Goal: Task Accomplishment & Management: Use online tool/utility

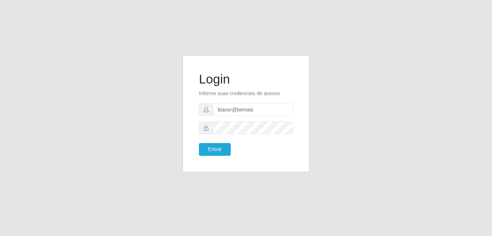
click at [445, 100] on div "Login Informe suas credenciais de acesso bianor@bemais Entrar" at bounding box center [246, 117] width 413 height 125
click at [256, 116] on form "Login Informe suas credenciais de acesso bianor@bemais Entrar" at bounding box center [246, 113] width 94 height 84
click at [256, 112] on input "bianor@bemais" at bounding box center [253, 109] width 80 height 13
drag, startPoint x: 258, startPoint y: 108, endPoint x: 219, endPoint y: 109, distance: 39.9
click at [219, 109] on input "bianor@bemais" at bounding box center [253, 109] width 80 height 13
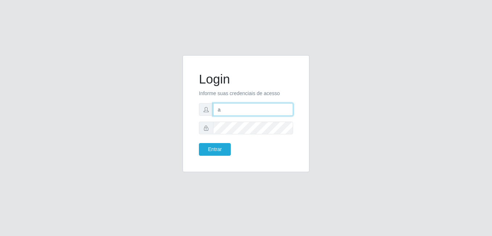
type input "[PERSON_NAME]"
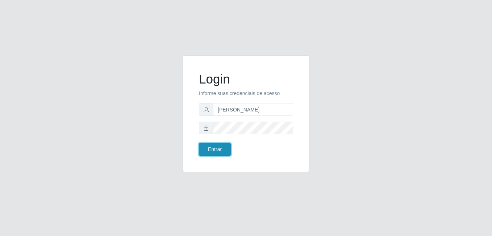
click at [221, 144] on button "Entrar" at bounding box center [215, 149] width 32 height 13
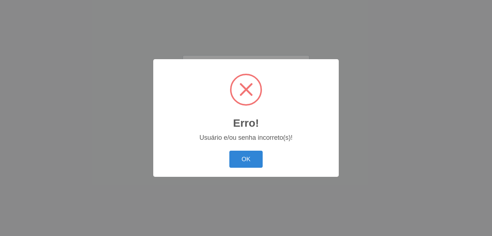
drag, startPoint x: 247, startPoint y: 155, endPoint x: 247, endPoint y: 151, distance: 4.7
click at [248, 155] on button "OK" at bounding box center [246, 158] width 34 height 17
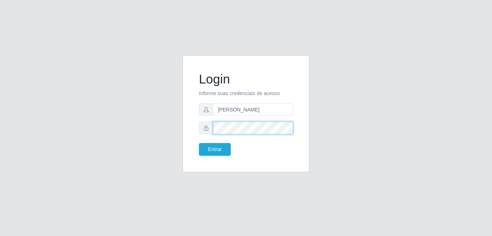
click at [213, 129] on div at bounding box center [246, 127] width 94 height 13
click at [199, 143] on button "Entrar" at bounding box center [215, 149] width 32 height 13
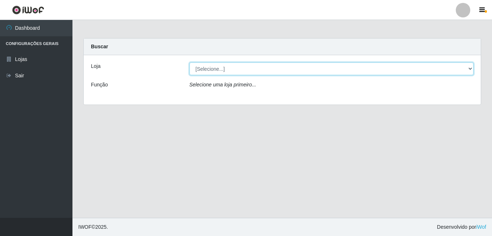
click at [424, 68] on select "[Selecione...] [PERSON_NAME]" at bounding box center [332, 68] width 284 height 13
select select "230"
click at [190, 62] on select "[Selecione...] [PERSON_NAME]" at bounding box center [332, 68] width 284 height 13
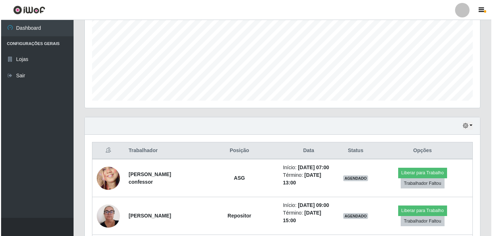
scroll to position [171, 0]
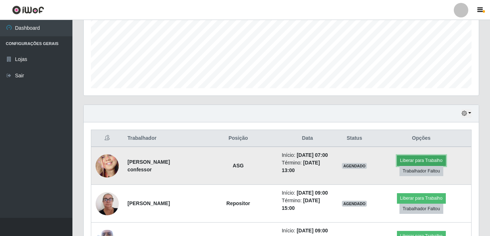
click at [415, 162] on button "Liberar para Trabalho" at bounding box center [421, 160] width 49 height 10
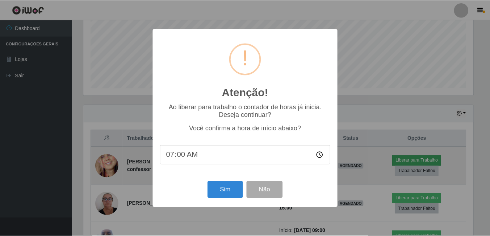
scroll to position [150, 392]
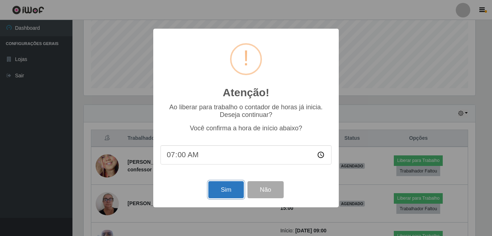
click at [232, 183] on button "Sim" at bounding box center [225, 189] width 35 height 17
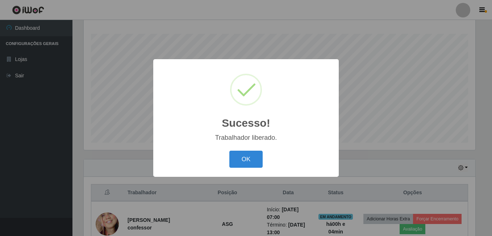
click at [229, 150] on button "OK" at bounding box center [246, 158] width 34 height 17
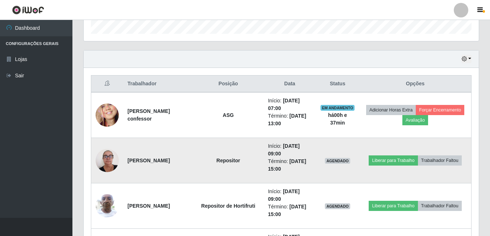
scroll to position [262, 0]
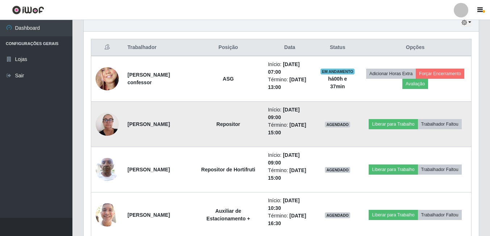
click at [107, 124] on img at bounding box center [107, 123] width 23 height 31
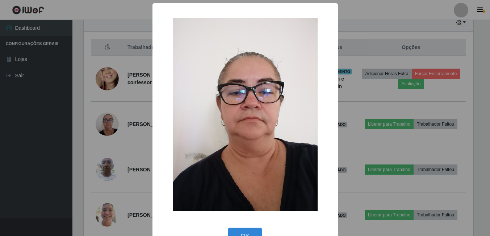
scroll to position [150, 392]
click at [88, 138] on div "× OK Cancel" at bounding box center [246, 118] width 492 height 236
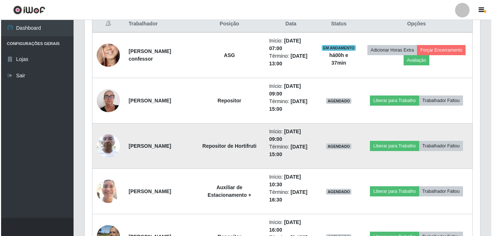
scroll to position [298, 0]
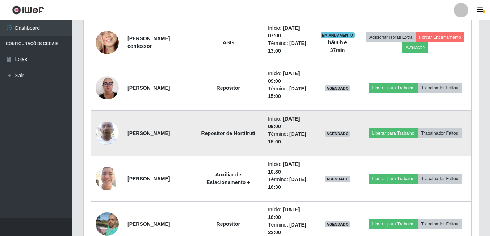
click at [110, 138] on img at bounding box center [107, 132] width 23 height 31
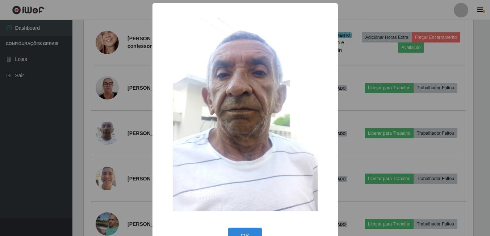
scroll to position [150, 392]
click at [92, 146] on div "× OK Cancel" at bounding box center [246, 118] width 492 height 236
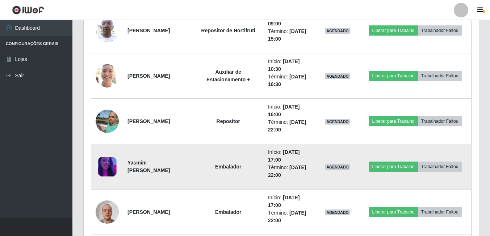
scroll to position [407, 0]
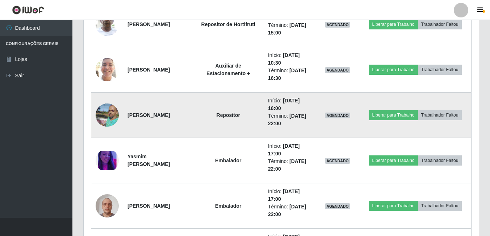
click at [106, 120] on img at bounding box center [107, 114] width 23 height 31
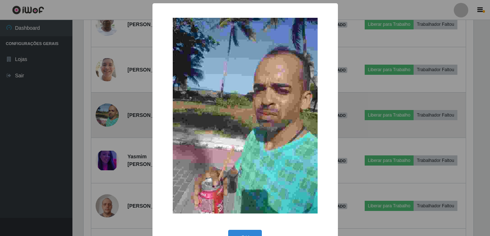
scroll to position [150, 392]
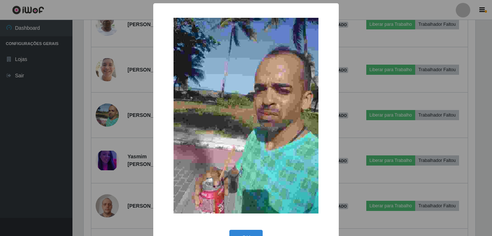
click at [91, 133] on div "× OK Cancel" at bounding box center [246, 118] width 492 height 236
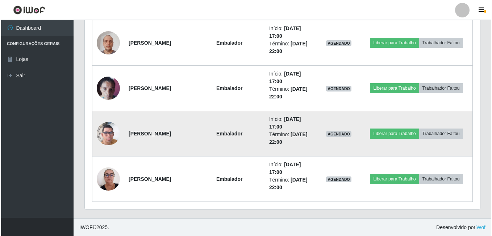
scroll to position [570, 0]
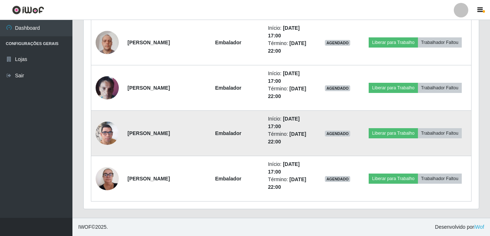
click at [110, 130] on img at bounding box center [107, 132] width 23 height 41
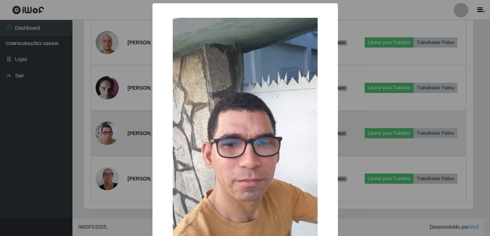
scroll to position [150, 392]
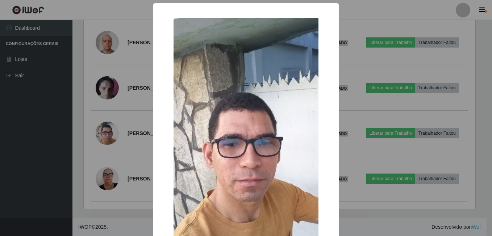
click at [84, 139] on div "× OK Cancel" at bounding box center [246, 118] width 492 height 236
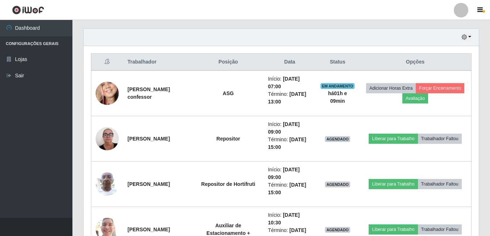
scroll to position [207, 0]
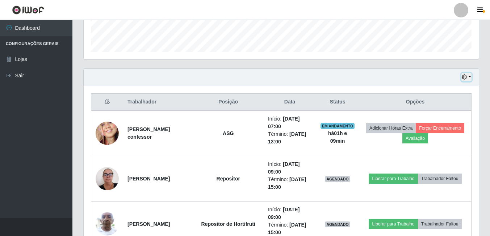
click at [466, 80] on button "button" at bounding box center [467, 77] width 10 height 8
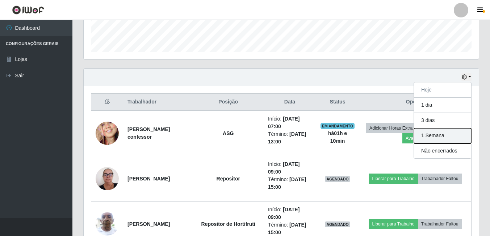
click at [440, 134] on button "1 Semana" at bounding box center [442, 135] width 57 height 15
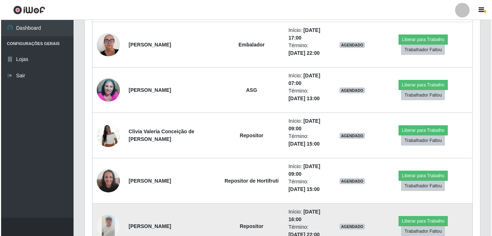
scroll to position [751, 0]
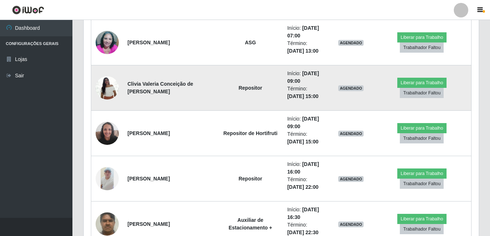
click at [109, 92] on img at bounding box center [107, 87] width 23 height 31
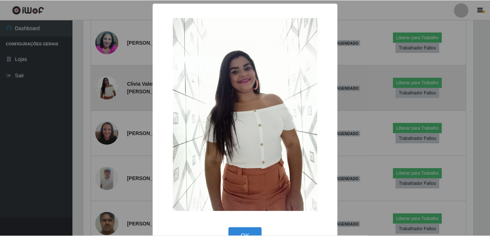
scroll to position [150, 392]
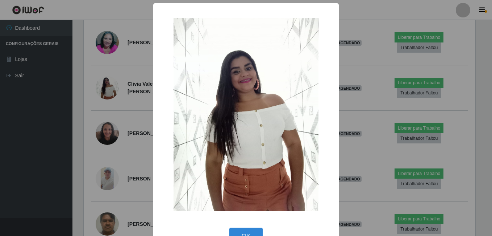
click at [92, 124] on div "× OK Cancel" at bounding box center [246, 118] width 492 height 236
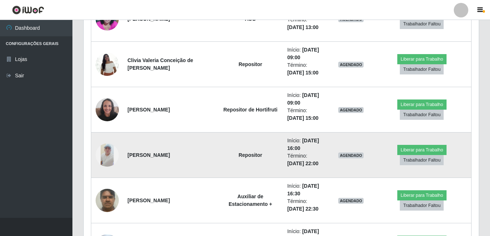
scroll to position [787, 0]
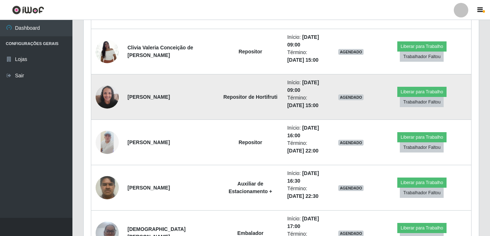
click at [106, 102] on img at bounding box center [107, 96] width 23 height 31
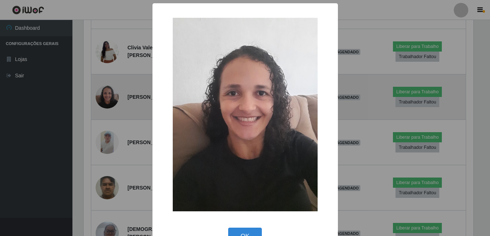
scroll to position [150, 392]
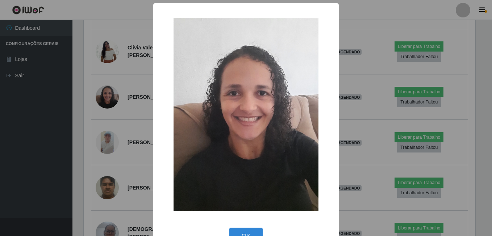
click at [94, 112] on div "× OK Cancel" at bounding box center [246, 118] width 492 height 236
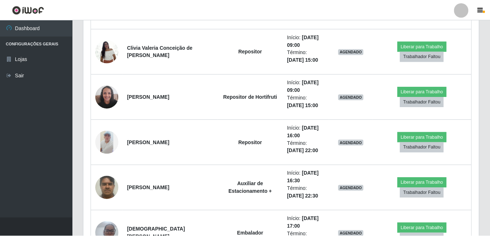
scroll to position [150, 395]
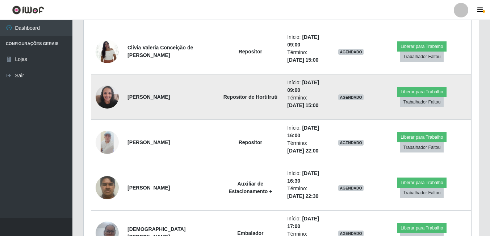
click at [104, 101] on img at bounding box center [107, 96] width 23 height 31
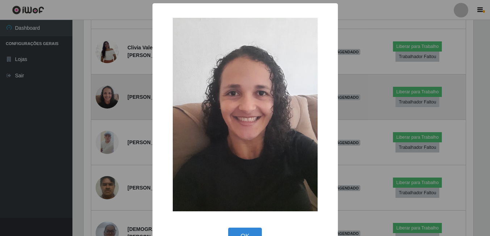
scroll to position [150, 392]
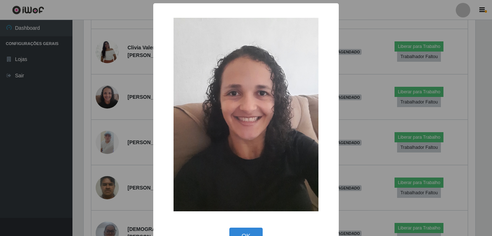
click at [98, 124] on div "× OK Cancel" at bounding box center [246, 118] width 492 height 236
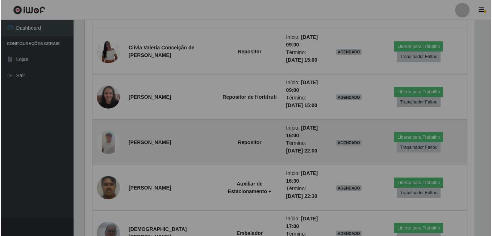
scroll to position [150, 395]
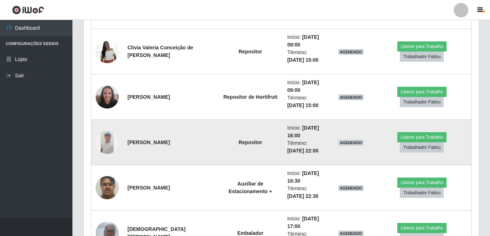
click at [104, 136] on img at bounding box center [107, 141] width 23 height 23
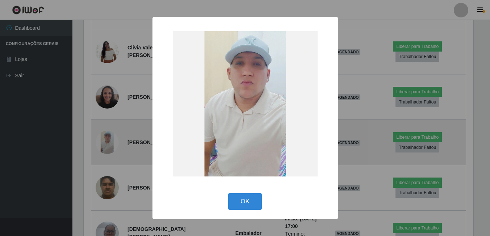
scroll to position [150, 392]
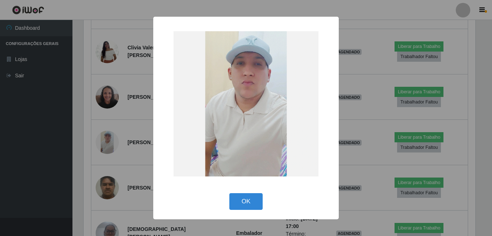
click at [90, 139] on div "× OK Cancel" at bounding box center [246, 118] width 492 height 236
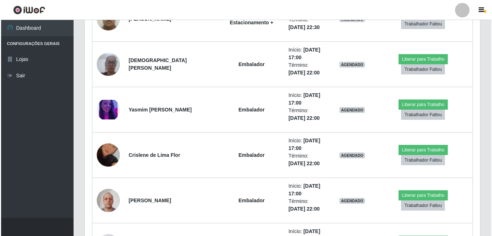
scroll to position [968, 0]
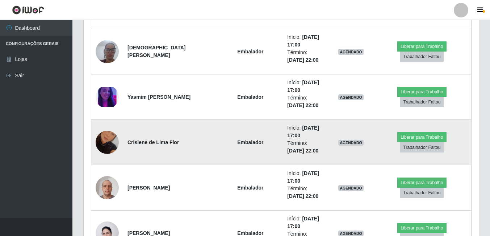
click at [107, 136] on img at bounding box center [107, 141] width 23 height 41
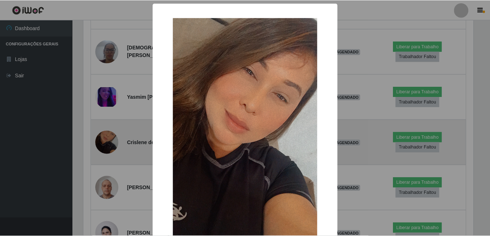
scroll to position [150, 392]
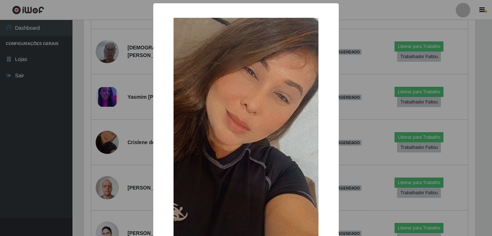
click at [99, 140] on div "× OK Cancel" at bounding box center [246, 118] width 492 height 236
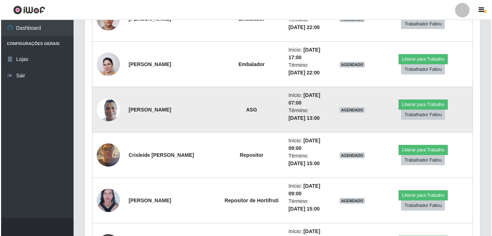
scroll to position [1149, 0]
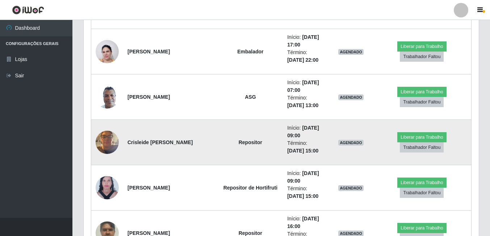
click at [103, 139] on img at bounding box center [107, 141] width 23 height 31
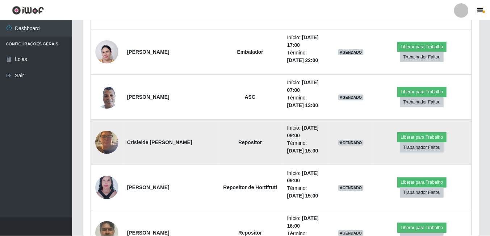
scroll to position [0, 0]
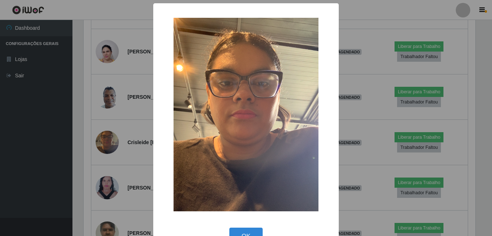
click at [93, 144] on div "× OK Cancel" at bounding box center [246, 118] width 492 height 236
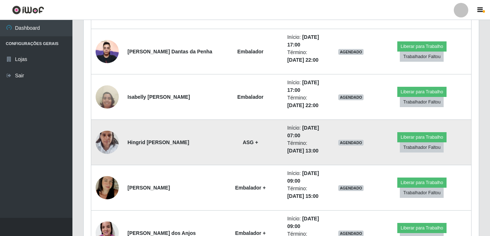
click at [107, 137] on img at bounding box center [107, 141] width 23 height 31
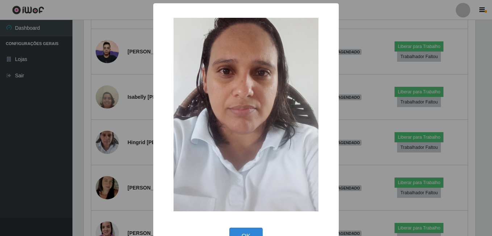
click at [91, 144] on div "× OK Cancel" at bounding box center [246, 118] width 492 height 236
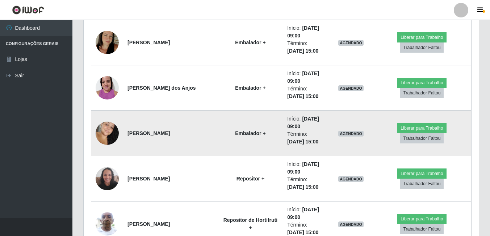
click at [107, 140] on img at bounding box center [107, 133] width 23 height 36
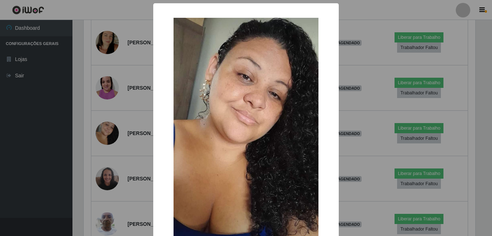
click at [98, 145] on div "× OK Cancel" at bounding box center [246, 118] width 492 height 236
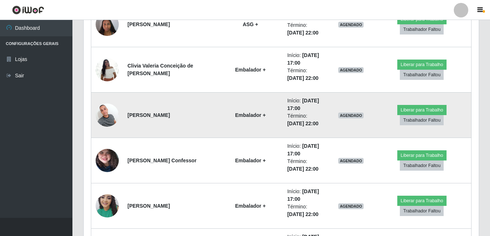
click at [107, 116] on img at bounding box center [107, 114] width 23 height 31
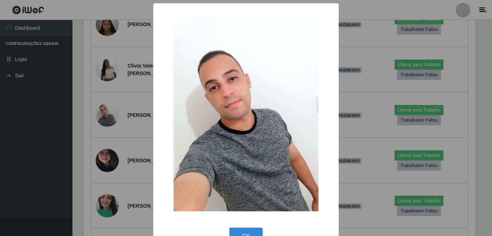
click at [90, 127] on div "× OK Cancel" at bounding box center [246, 118] width 492 height 236
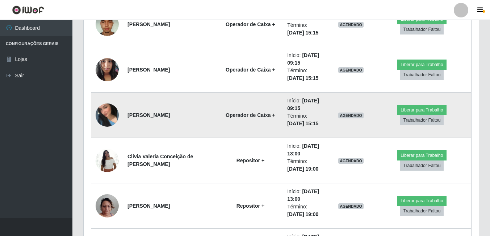
click at [107, 119] on img at bounding box center [107, 114] width 23 height 33
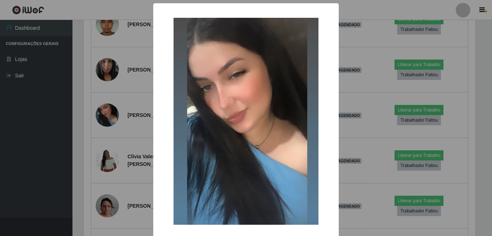
click at [92, 128] on div "× OK Cancel" at bounding box center [246, 118] width 492 height 236
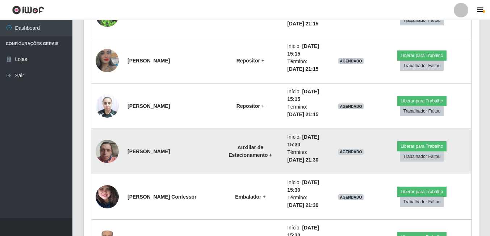
click at [112, 146] on img at bounding box center [107, 151] width 23 height 31
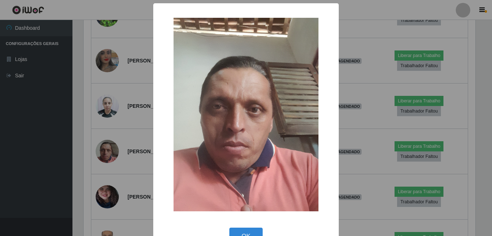
click at [96, 154] on div "× OK Cancel" at bounding box center [246, 118] width 492 height 236
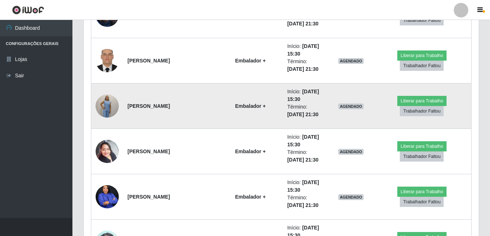
click at [102, 106] on img at bounding box center [107, 105] width 23 height 31
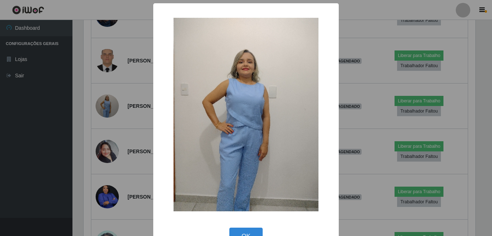
click at [93, 117] on div "× OK Cancel" at bounding box center [246, 118] width 492 height 236
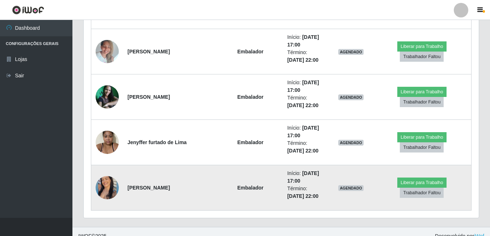
click at [101, 178] on img at bounding box center [107, 187] width 23 height 29
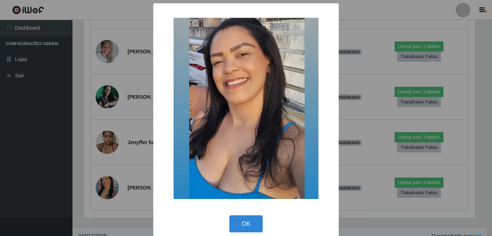
click at [98, 167] on div "× OK Cancel" at bounding box center [246, 118] width 492 height 236
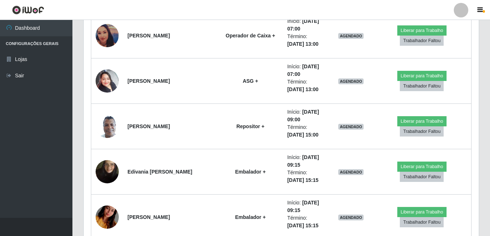
drag, startPoint x: 486, startPoint y: 82, endPoint x: 485, endPoint y: 75, distance: 7.0
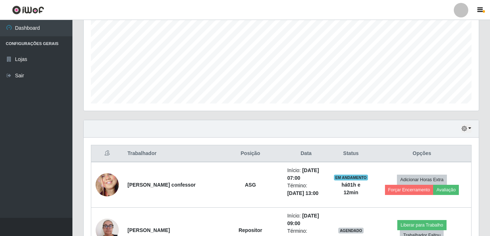
click at [465, 124] on div "Hoje 1 dia 3 dias 1 Semana Não encerrados" at bounding box center [281, 128] width 395 height 17
click at [467, 130] on button "button" at bounding box center [467, 128] width 10 height 8
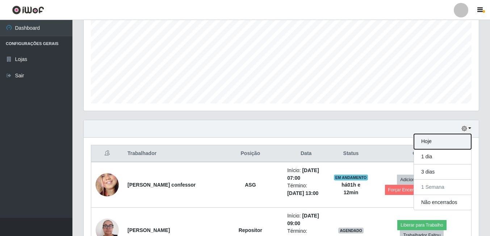
click at [443, 139] on button "Hoje" at bounding box center [442, 141] width 57 height 15
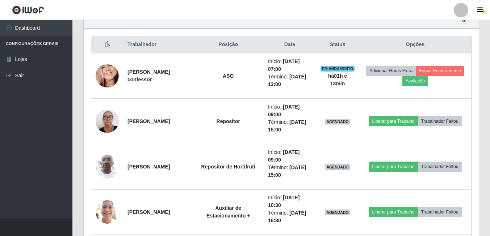
click at [78, 72] on div "Carregando... Buscar Recarregando em 16 segundos... Loja [Selecione...] Bemais …" at bounding box center [281, 148] width 418 height 749
click at [159, 43] on th "Trabalhador" at bounding box center [158, 44] width 70 height 17
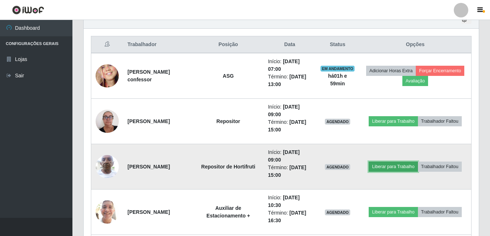
click at [389, 168] on button "Liberar para Trabalho" at bounding box center [393, 166] width 49 height 10
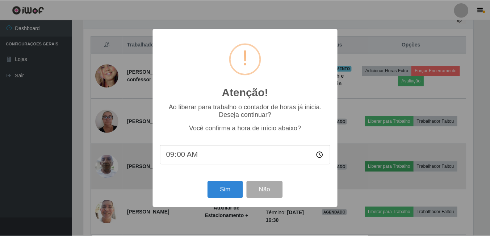
scroll to position [150, 392]
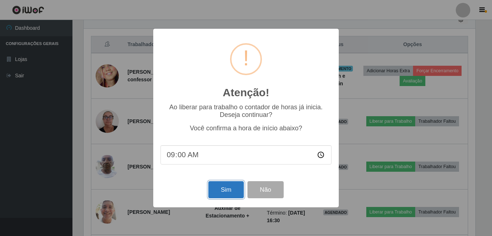
click at [224, 188] on button "Sim" at bounding box center [225, 189] width 35 height 17
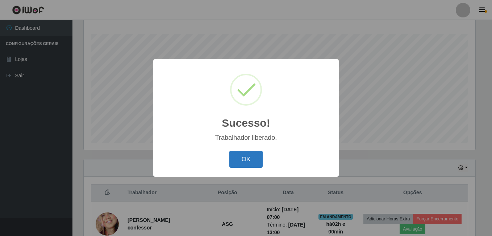
click at [246, 163] on button "OK" at bounding box center [246, 158] width 34 height 17
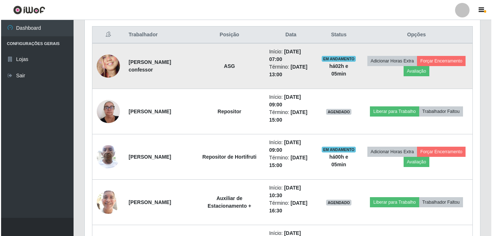
scroll to position [262, 0]
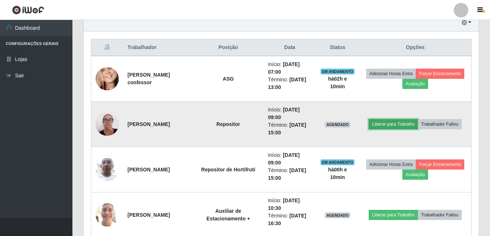
click at [401, 127] on button "Liberar para Trabalho" at bounding box center [393, 124] width 49 height 10
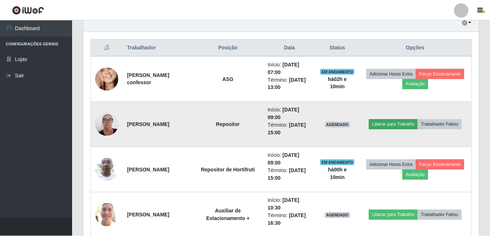
scroll to position [150, 392]
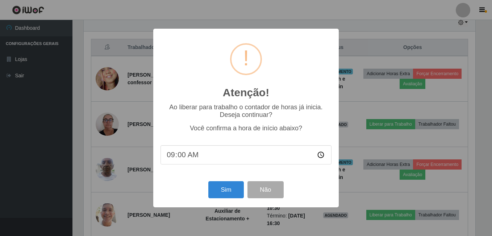
click at [179, 154] on input "09:00" at bounding box center [246, 154] width 171 height 19
type input "09:10"
click at [215, 187] on button "Sim" at bounding box center [225, 189] width 35 height 17
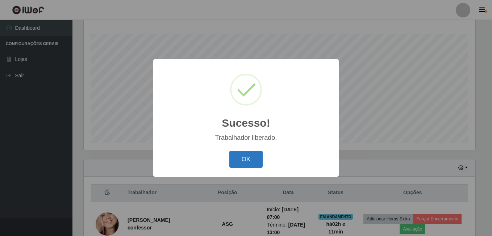
click at [240, 156] on button "OK" at bounding box center [246, 158] width 34 height 17
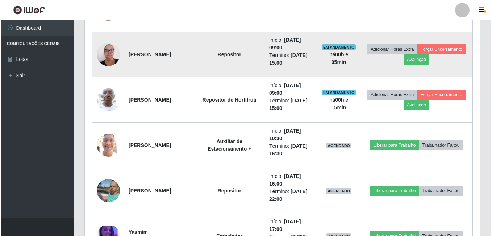
scroll to position [334, 0]
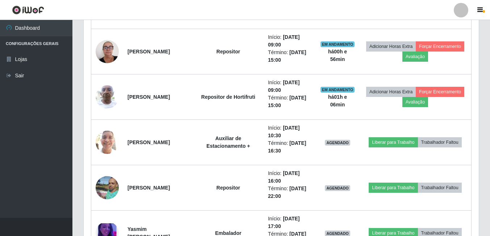
click at [171, 9] on header "Perfil Alterar Senha Sair" at bounding box center [245, 10] width 490 height 20
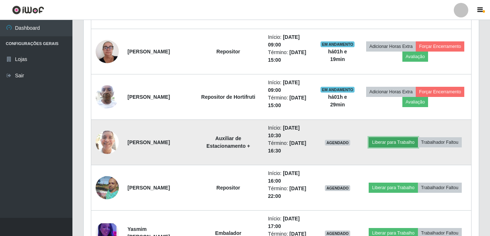
click at [384, 142] on button "Liberar para Trabalho" at bounding box center [393, 142] width 49 height 10
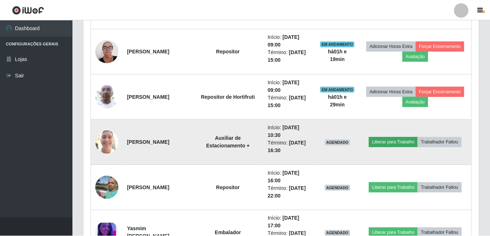
scroll to position [150, 392]
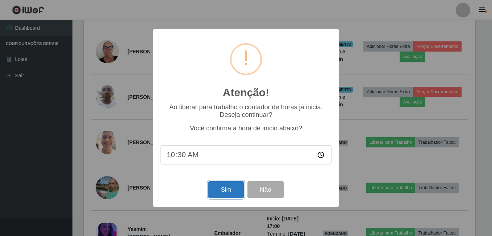
click at [241, 194] on button "Sim" at bounding box center [225, 189] width 35 height 17
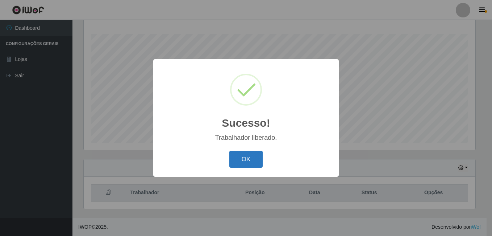
click at [239, 165] on button "OK" at bounding box center [246, 158] width 34 height 17
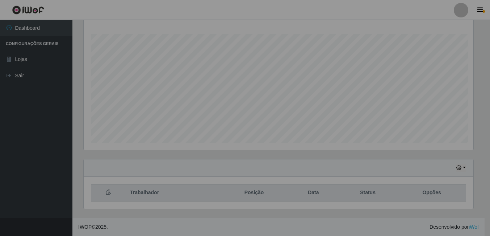
scroll to position [150, 395]
